Goal: Task Accomplishment & Management: Use online tool/utility

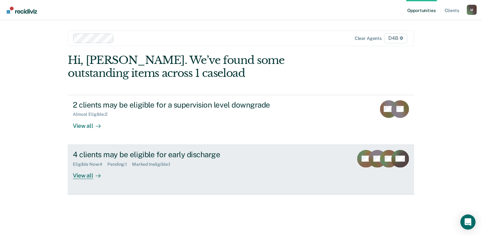
click at [126, 155] on div "4 clients may be eligible for early discharge" at bounding box center [184, 154] width 222 height 9
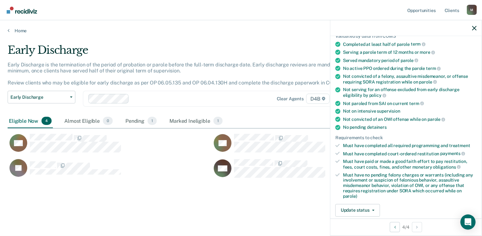
scroll to position [52, 0]
click at [355, 204] on button "Update status" at bounding box center [357, 210] width 45 height 13
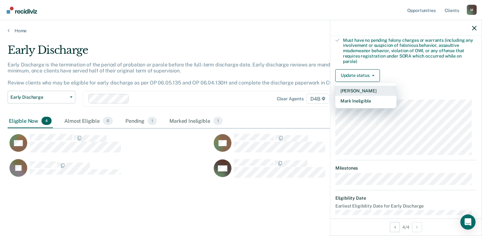
scroll to position [186, 0]
click at [353, 97] on button "Mark Ineligible" at bounding box center [365, 101] width 61 height 10
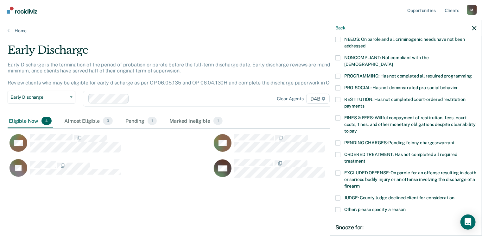
scroll to position [109, 0]
click at [339, 97] on span at bounding box center [337, 99] width 5 height 5
click at [364, 104] on input "RESTITUTION: Has not completed court-ordered restitution payments" at bounding box center [364, 104] width 0 height 0
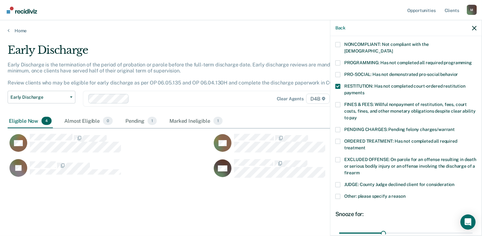
scroll to position [174, 0]
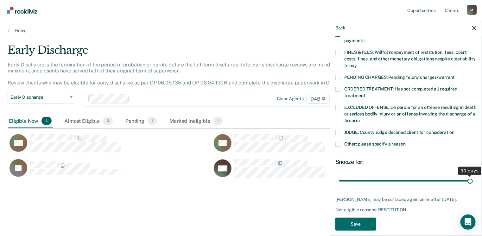
drag, startPoint x: 382, startPoint y: 175, endPoint x: 484, endPoint y: 167, distance: 101.5
type input "90"
click at [472, 176] on input "range" at bounding box center [406, 181] width 134 height 11
click at [358, 221] on button "Save" at bounding box center [355, 224] width 41 height 13
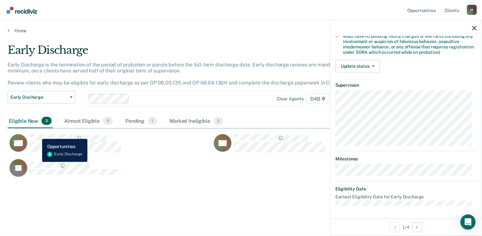
scroll to position [127, 0]
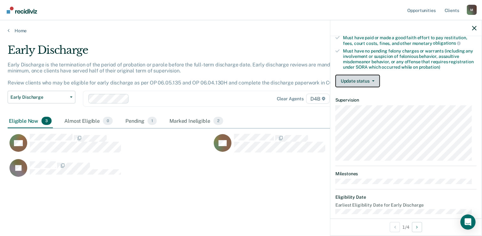
click at [366, 75] on button "Update status" at bounding box center [357, 81] width 45 height 13
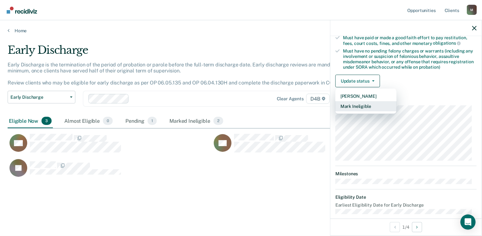
click at [361, 104] on button "Mark Ineligible" at bounding box center [365, 106] width 61 height 10
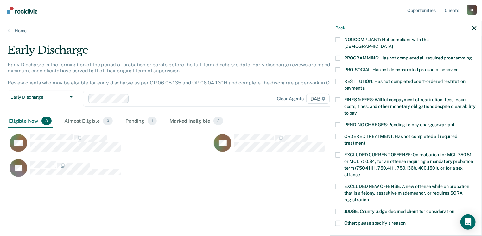
click at [340, 97] on label "FINES & FEES: Willful nonpayment of restitution, fees, court costs, fines, and …" at bounding box center [405, 107] width 141 height 20
click at [357, 111] on input "FINES & FEES: Willful nonpayment of restitution, fees, court costs, fines, and …" at bounding box center [357, 111] width 0 height 0
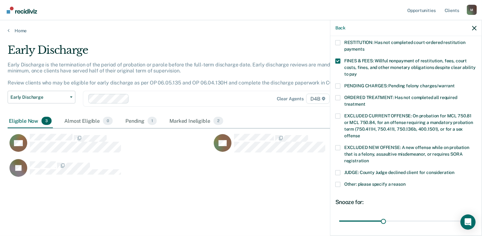
scroll to position [211, 0]
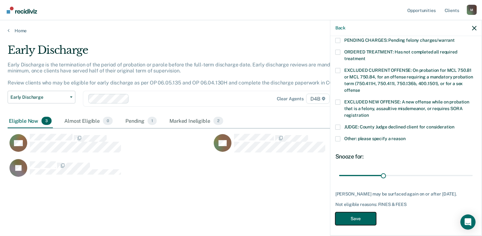
click at [369, 219] on button "Save" at bounding box center [355, 218] width 41 height 13
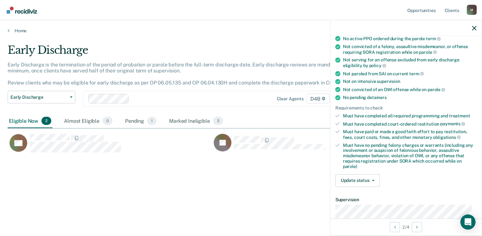
scroll to position [82, 0]
click at [356, 178] on button "Update status" at bounding box center [357, 180] width 45 height 13
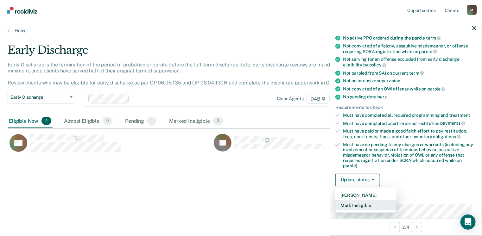
click at [356, 200] on button "Mark Ineligible" at bounding box center [365, 205] width 61 height 10
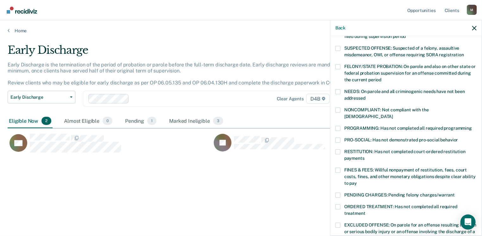
scroll to position [0, 0]
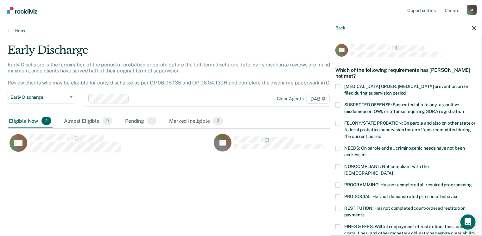
click at [189, 190] on div "Early Discharge Early Discharge is the termination of the period of probation o…" at bounding box center [241, 126] width 466 height 165
